Goal: Information Seeking & Learning: Find contact information

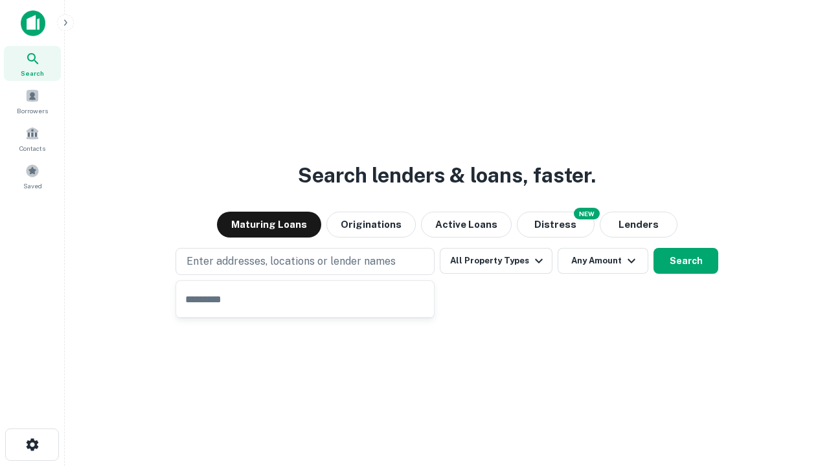
type input "**********"
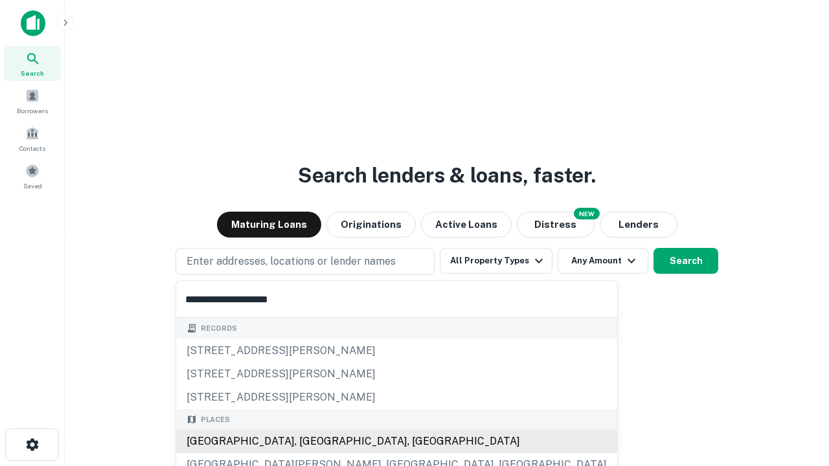
click at [310, 442] on div "[GEOGRAPHIC_DATA], [GEOGRAPHIC_DATA], [GEOGRAPHIC_DATA]" at bounding box center [396, 441] width 441 height 23
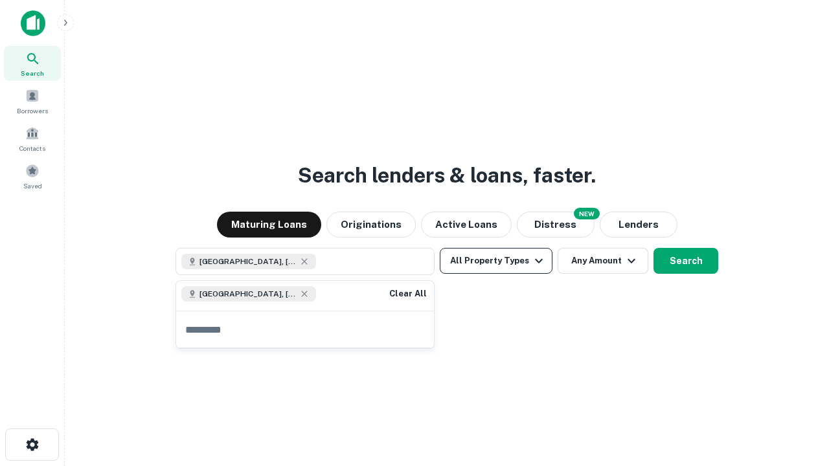
click at [496, 261] on button "All Property Types" at bounding box center [496, 261] width 113 height 26
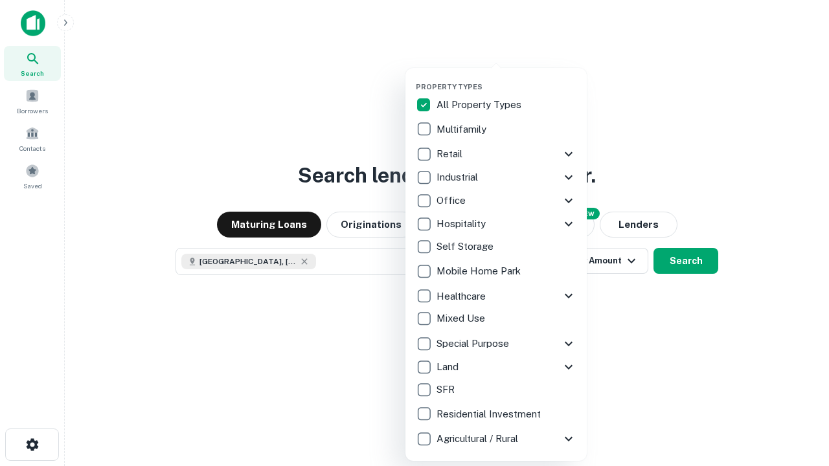
click at [506, 78] on button "button" at bounding box center [506, 78] width 181 height 1
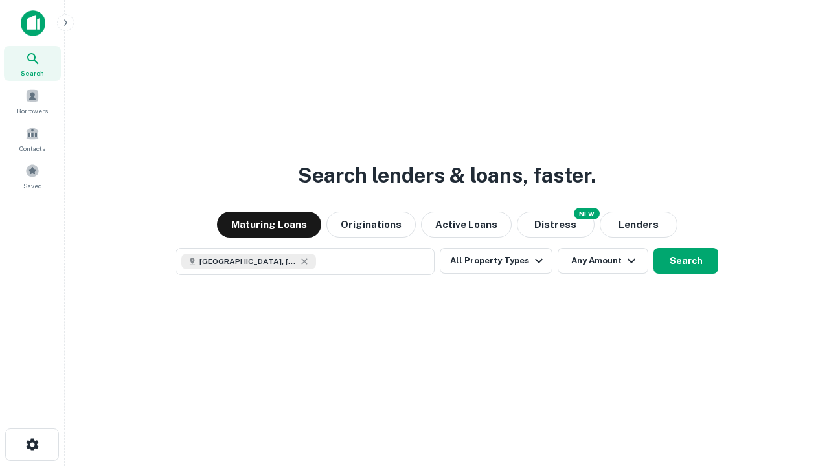
scroll to position [21, 0]
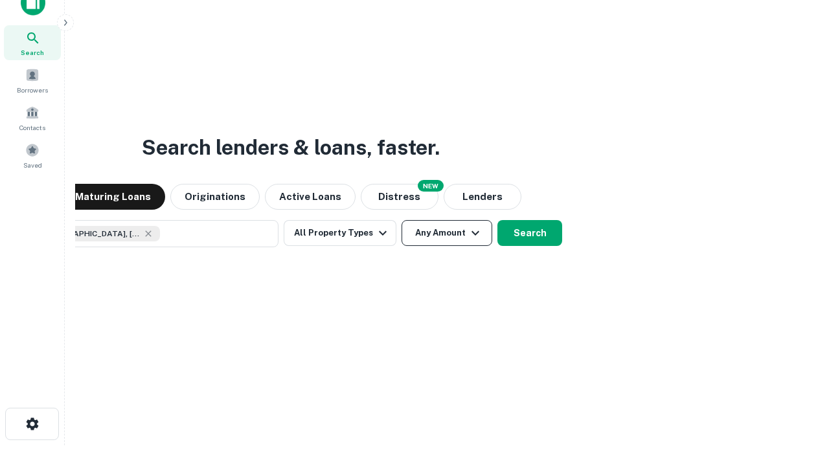
click at [401, 220] on button "Any Amount" at bounding box center [446, 233] width 91 height 26
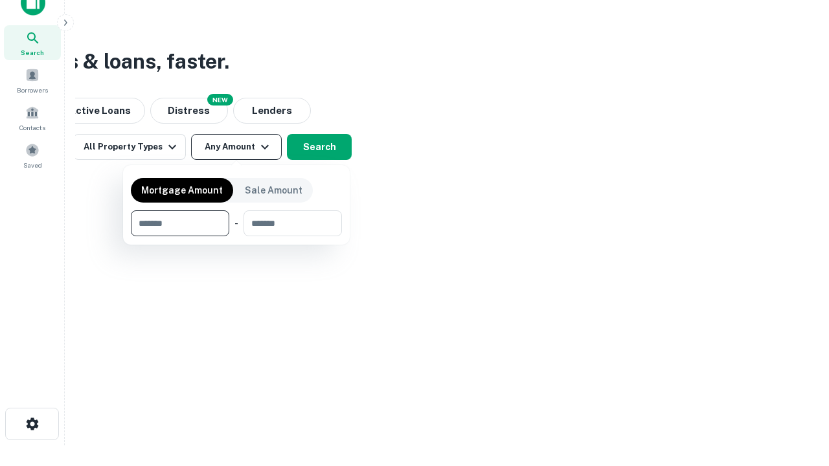
type input "*******"
click at [236, 236] on button "button" at bounding box center [236, 236] width 211 height 1
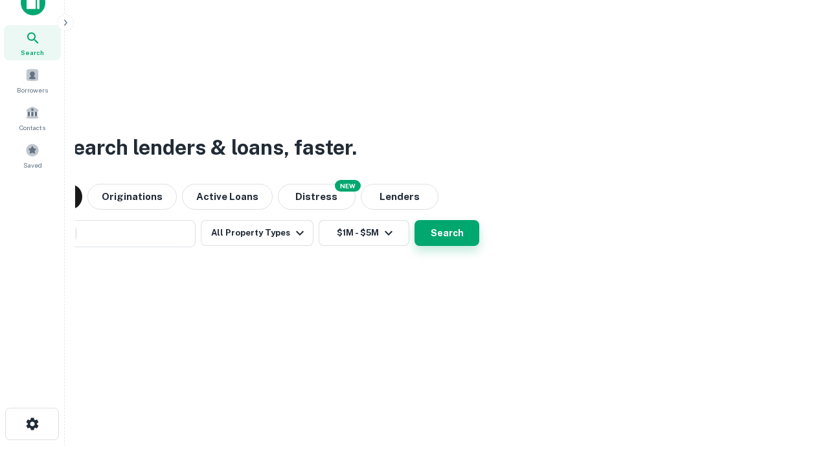
click at [414, 220] on button "Search" at bounding box center [446, 233] width 65 height 26
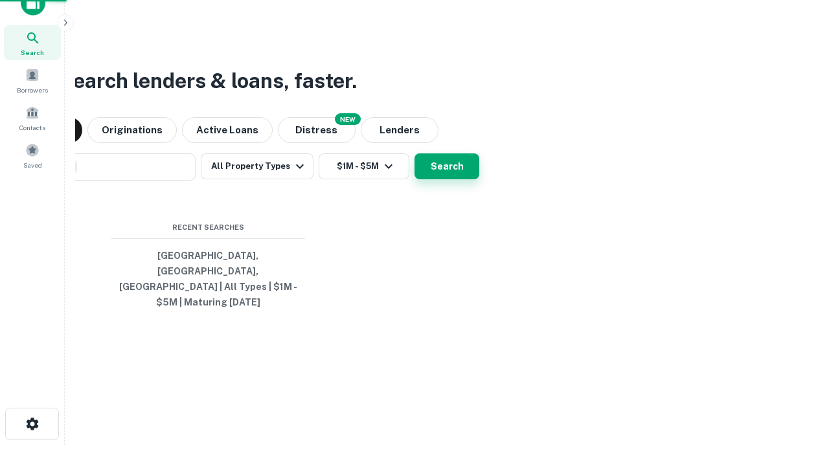
scroll to position [42, 366]
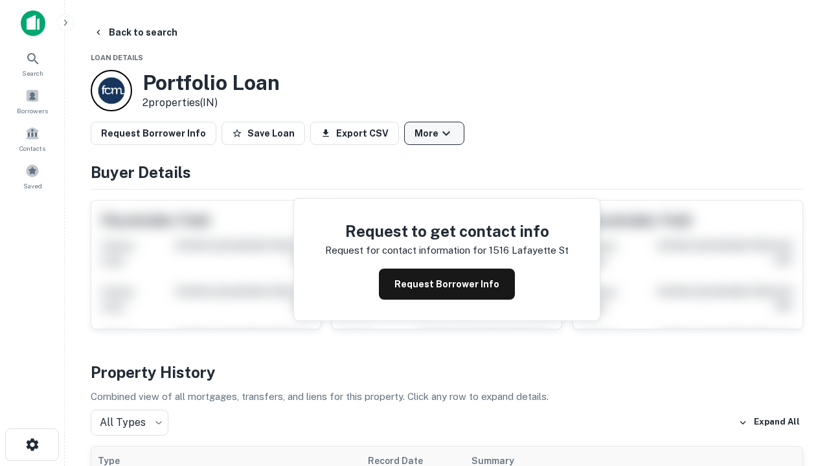
click at [434, 133] on button "More" at bounding box center [434, 133] width 60 height 23
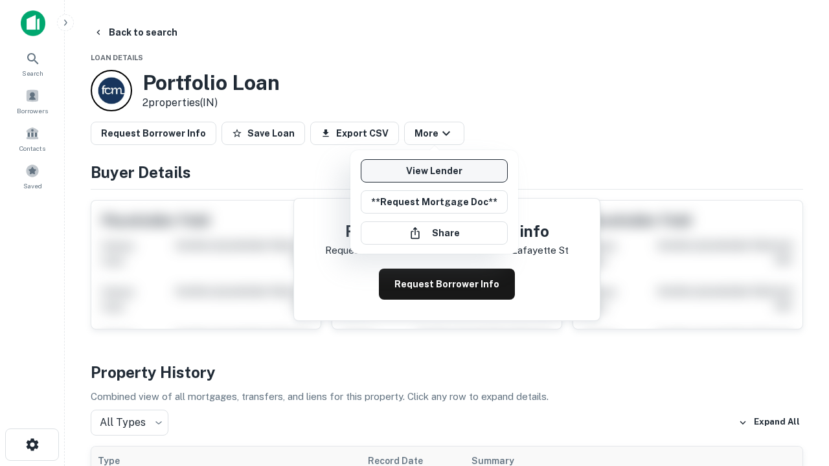
click at [434, 171] on link "View Lender" at bounding box center [434, 170] width 147 height 23
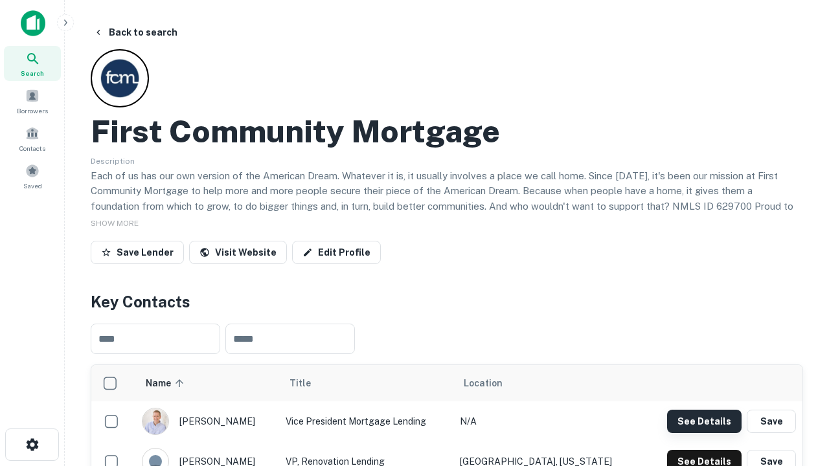
click at [704, 421] on button "See Details" at bounding box center [704, 421] width 74 height 23
click at [32, 445] on icon "button" at bounding box center [33, 445] width 16 height 16
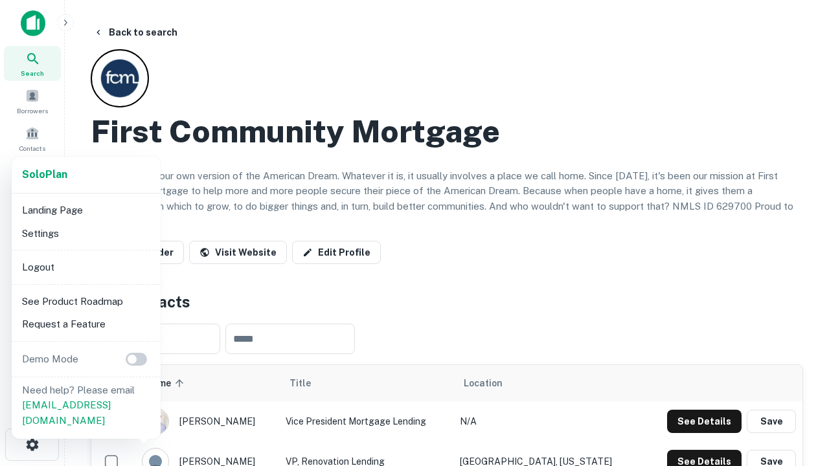
click at [85, 267] on li "Logout" at bounding box center [86, 267] width 139 height 23
